Goal: Information Seeking & Learning: Learn about a topic

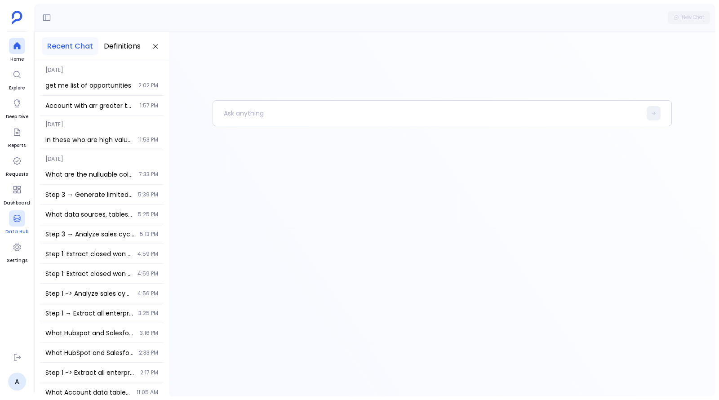
click at [13, 223] on div at bounding box center [17, 218] width 16 height 16
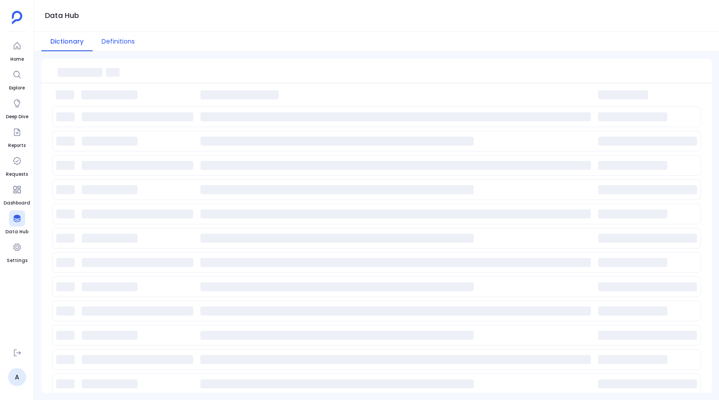
click at [124, 37] on button "Definitions" at bounding box center [118, 41] width 51 height 19
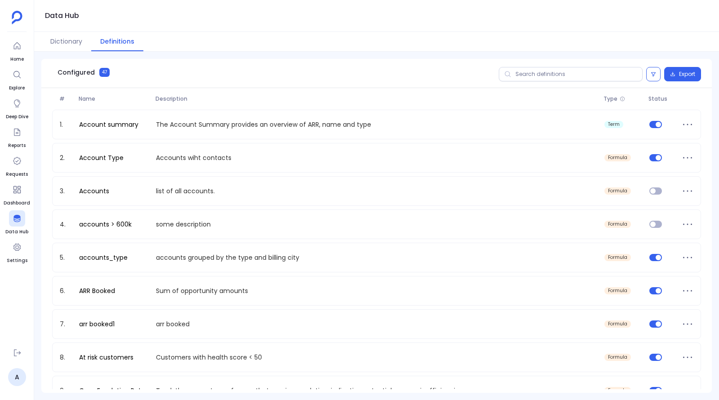
scroll to position [4, 0]
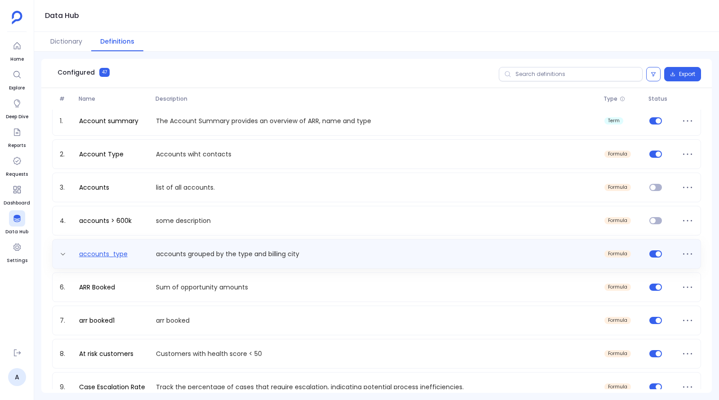
click at [122, 256] on link "accounts_type" at bounding box center [103, 253] width 56 height 9
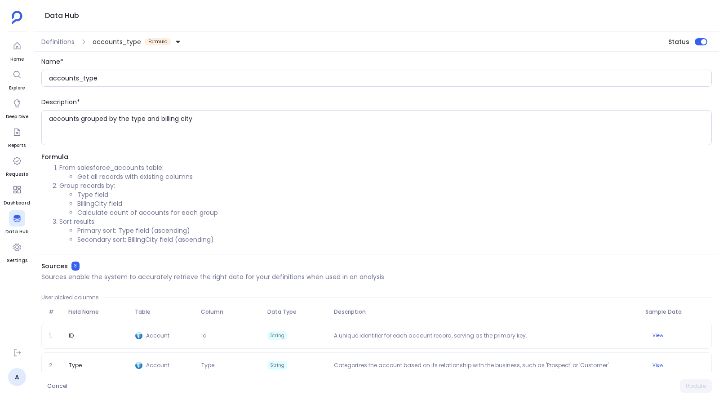
click at [158, 40] on span "Formula" at bounding box center [158, 41] width 26 height 7
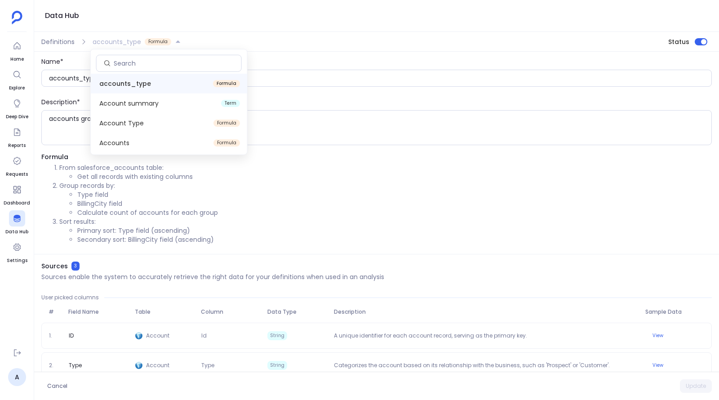
click at [158, 40] on span "Formula" at bounding box center [158, 41] width 26 height 7
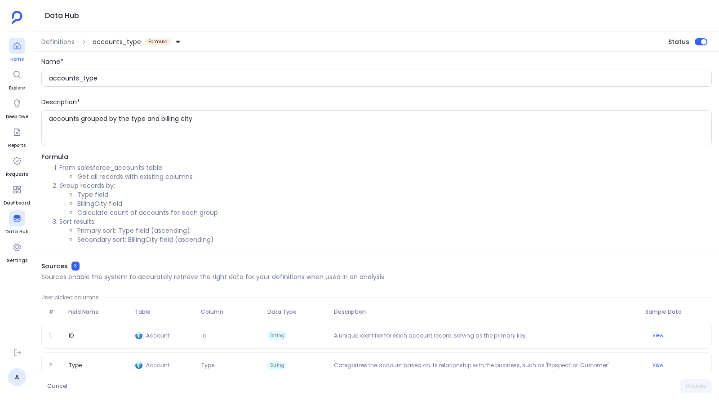
click at [17, 53] on div at bounding box center [17, 46] width 16 height 16
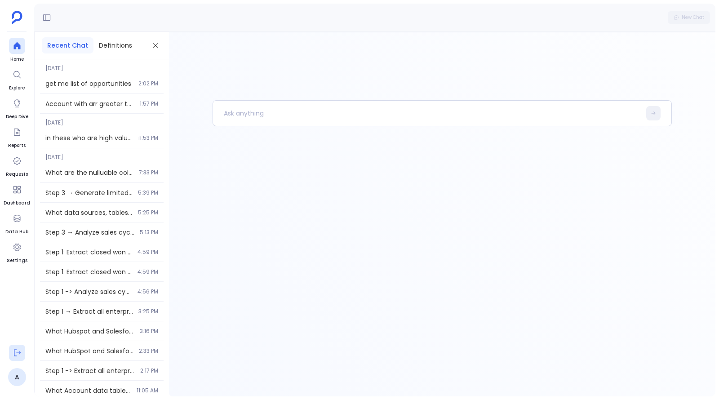
click at [15, 349] on icon at bounding box center [17, 352] width 7 height 7
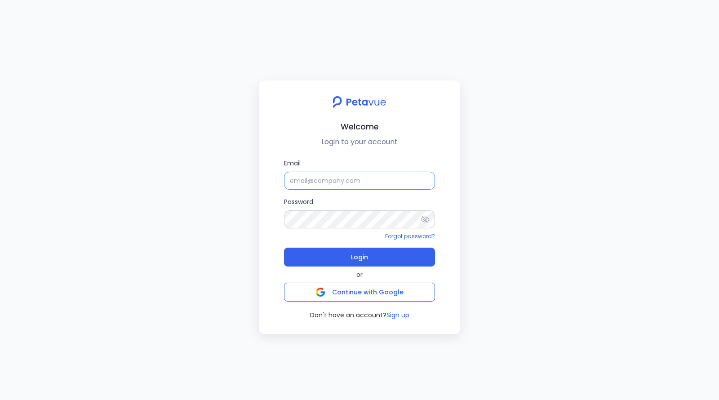
type input "[PERSON_NAME][EMAIL_ADDRESS][PERSON_NAME][DOMAIN_NAME]"
click at [344, 185] on input "[PERSON_NAME][EMAIL_ADDRESS][PERSON_NAME][DOMAIN_NAME]" at bounding box center [359, 181] width 151 height 18
click at [375, 201] on label "Password" at bounding box center [359, 212] width 151 height 31
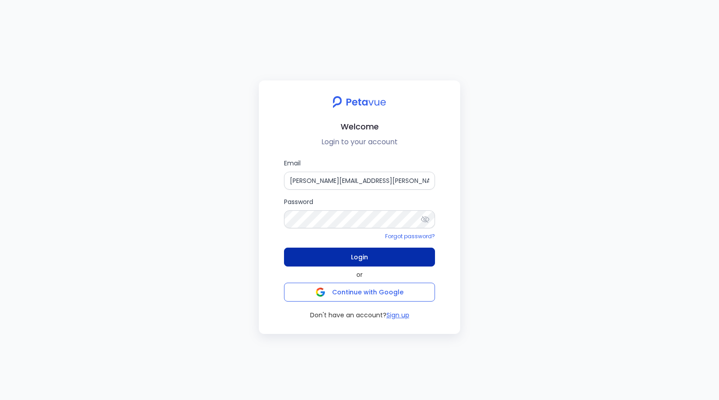
click at [370, 260] on button "Login" at bounding box center [359, 256] width 151 height 19
